Goal: Information Seeking & Learning: Learn about a topic

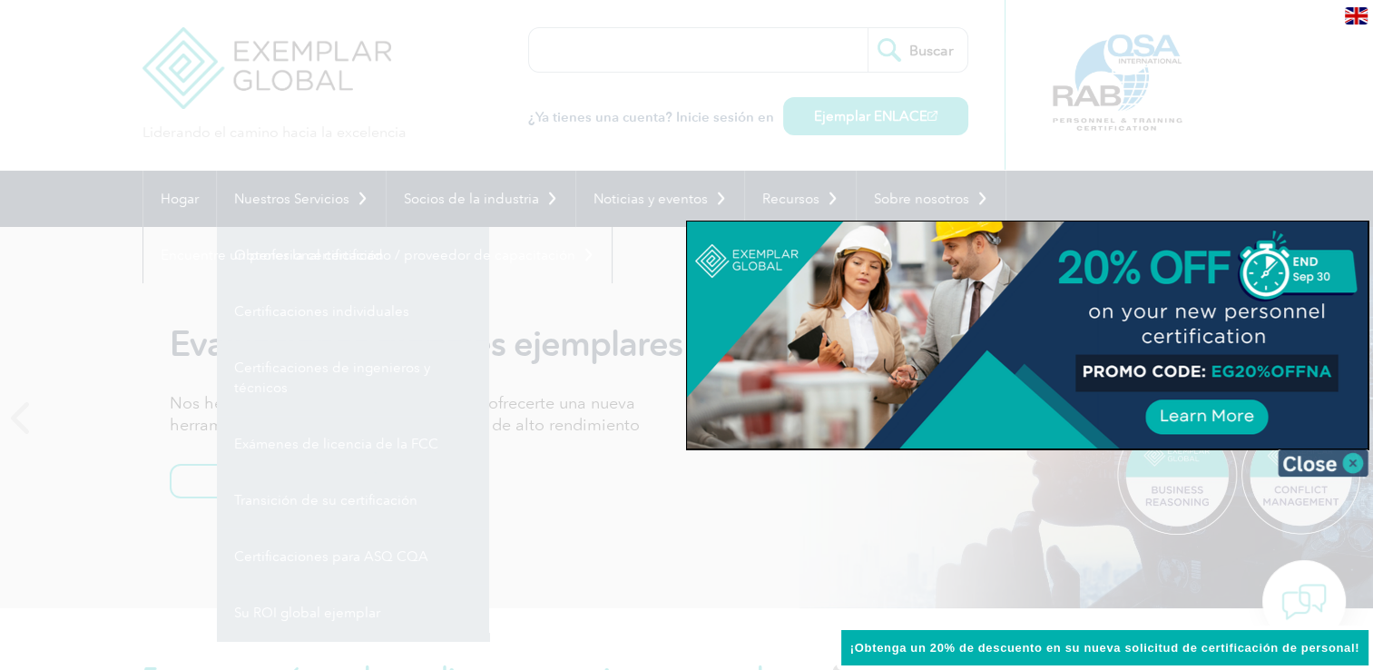
click at [1347, 469] on img at bounding box center [1323, 462] width 91 height 27
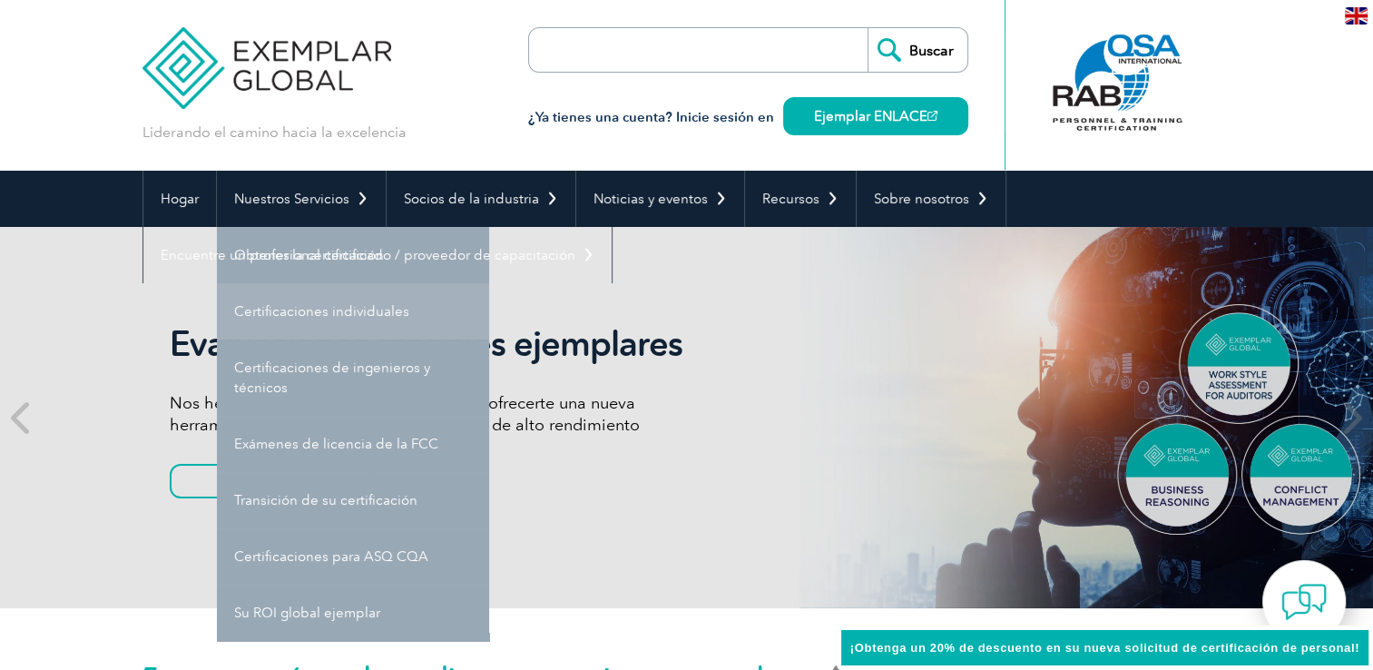
click at [370, 306] on link "Certificaciones individuales" at bounding box center [353, 311] width 272 height 56
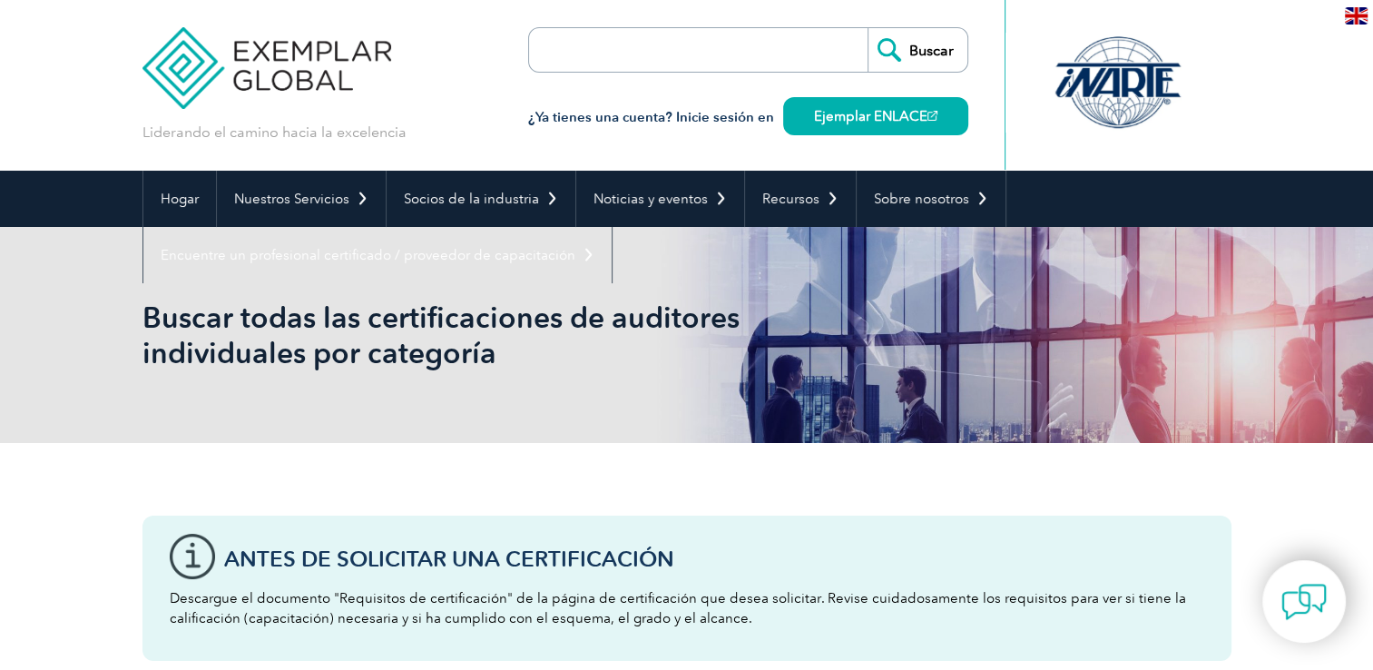
click at [689, 49] on input "search" at bounding box center [633, 50] width 191 height 44
type input "iso"
click at [868, 28] on input "Buscar" at bounding box center [918, 50] width 100 height 44
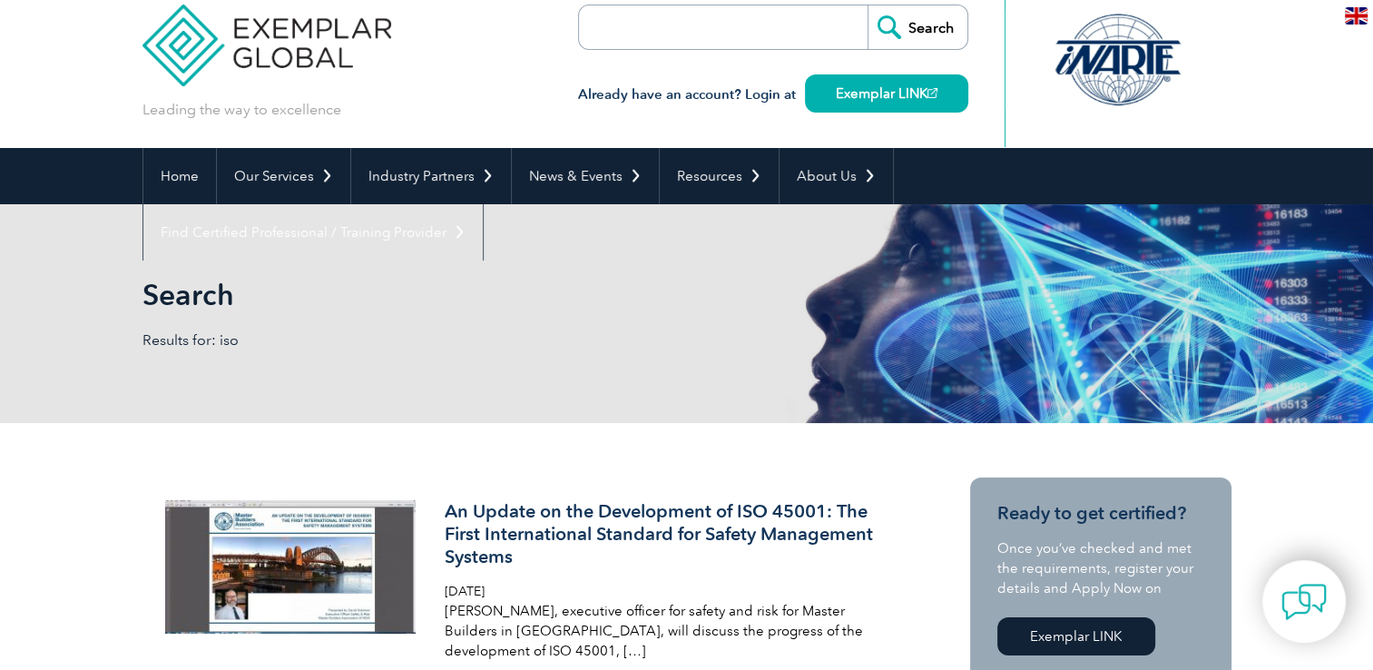
scroll to position [22, 0]
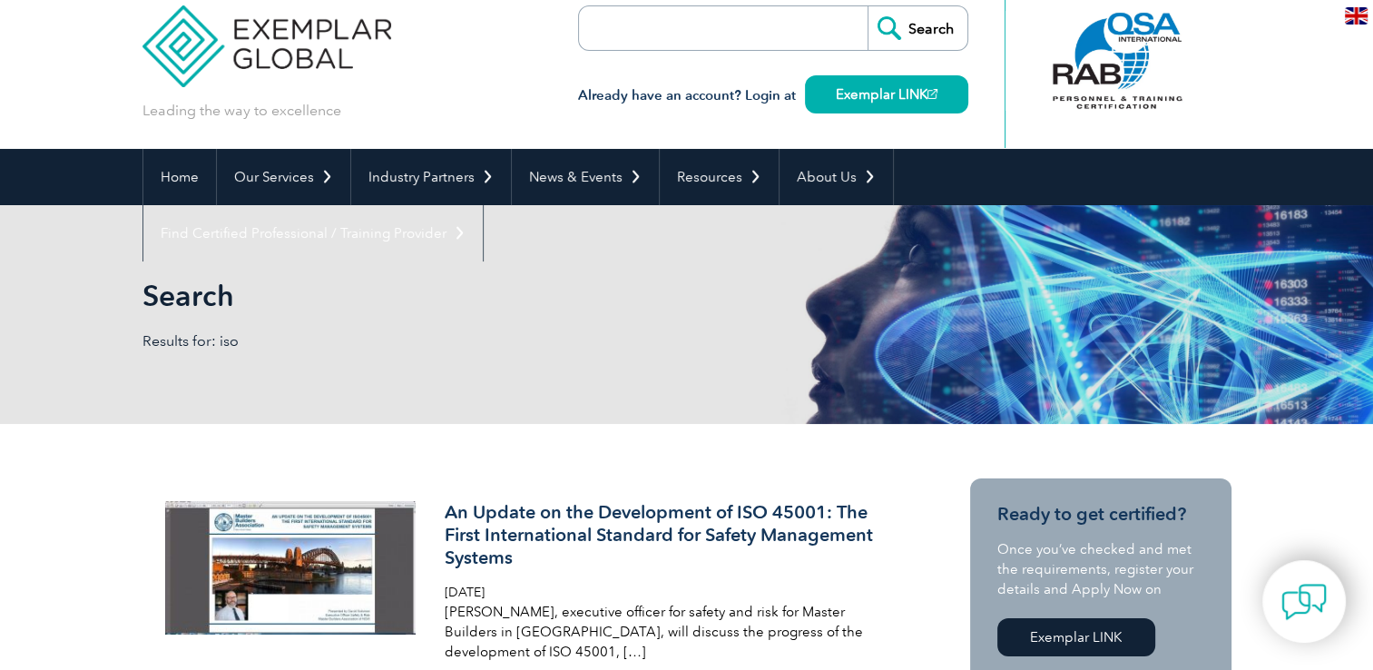
drag, startPoint x: 1094, startPoint y: 6, endPoint x: 918, endPoint y: 437, distance: 465.3
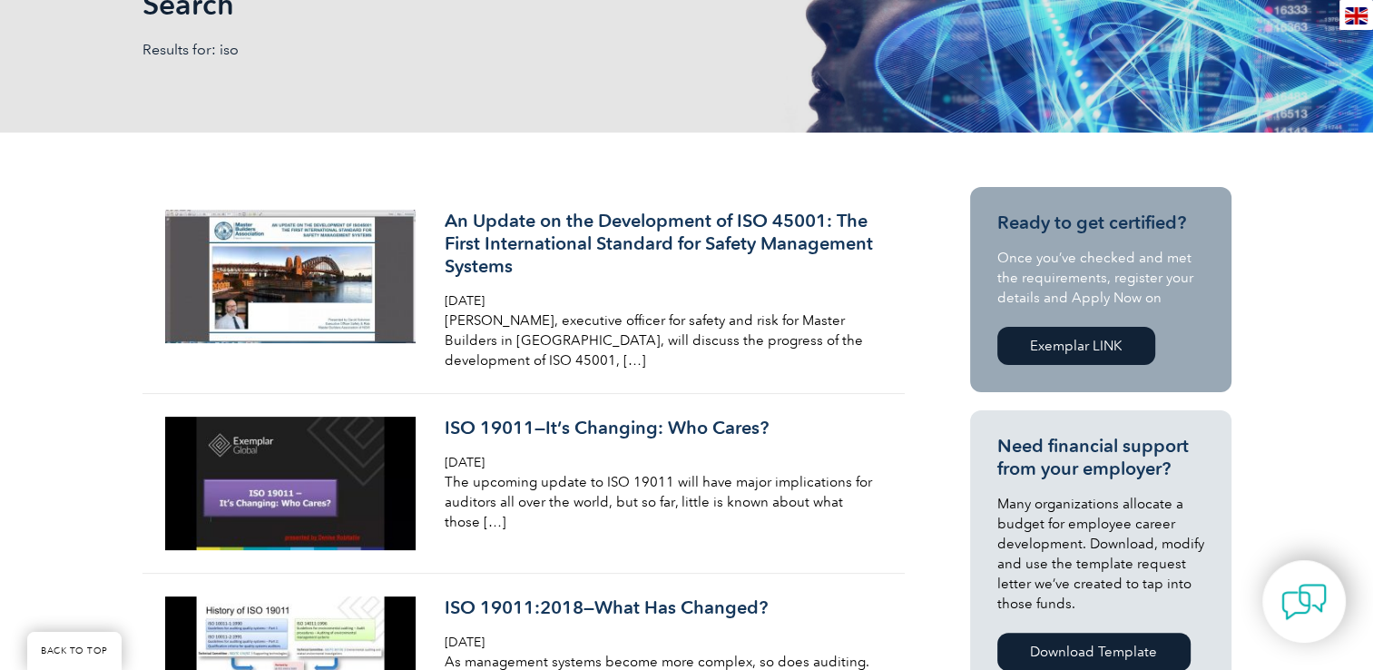
scroll to position [209, 0]
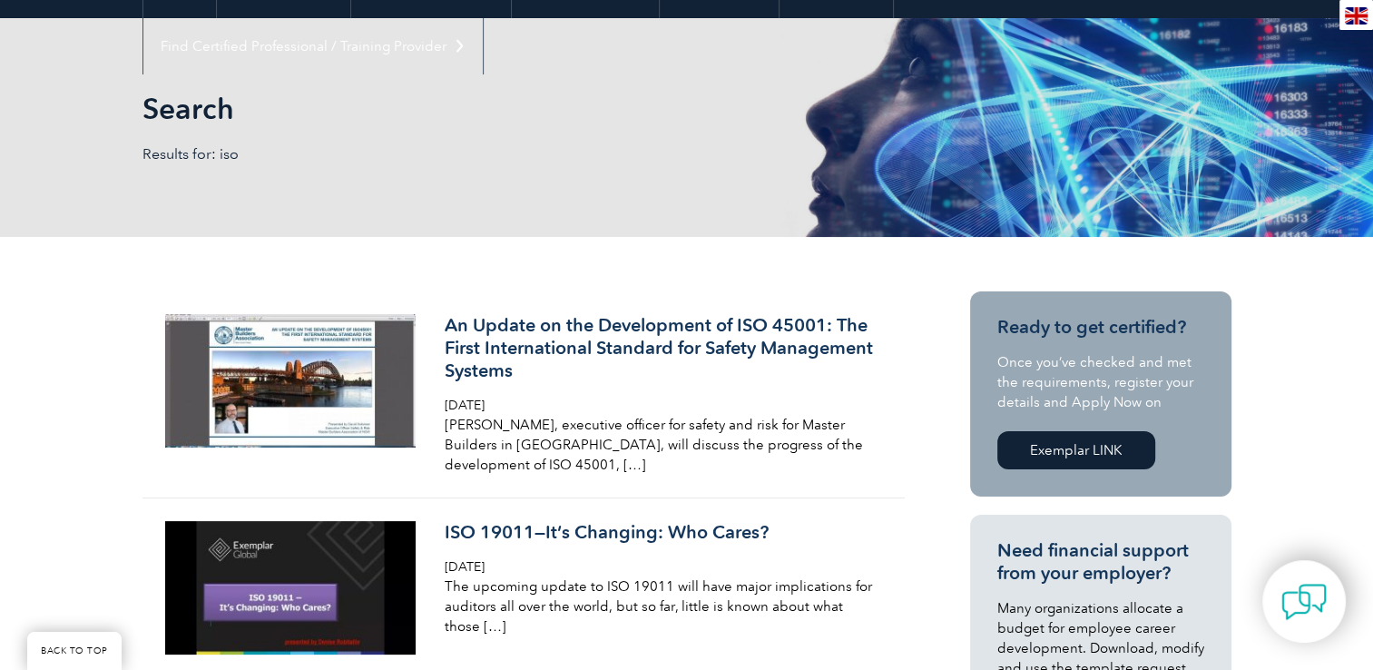
click at [1048, 447] on link "Exemplar LINK" at bounding box center [1076, 450] width 158 height 38
